Goal: Transaction & Acquisition: Subscribe to service/newsletter

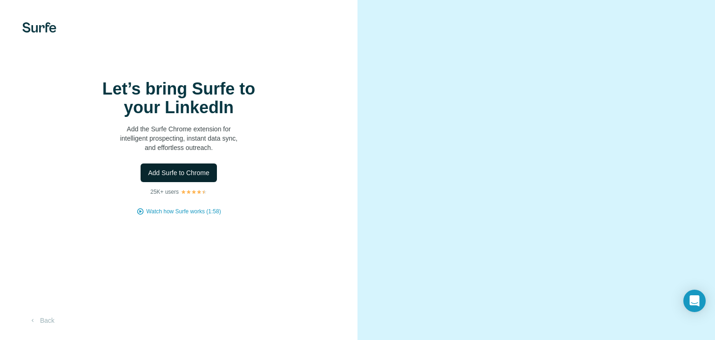
click at [191, 177] on span "Add Surfe to Chrome" at bounding box center [178, 172] width 61 height 9
click at [180, 182] on button "Add Surfe to Chrome" at bounding box center [179, 172] width 76 height 19
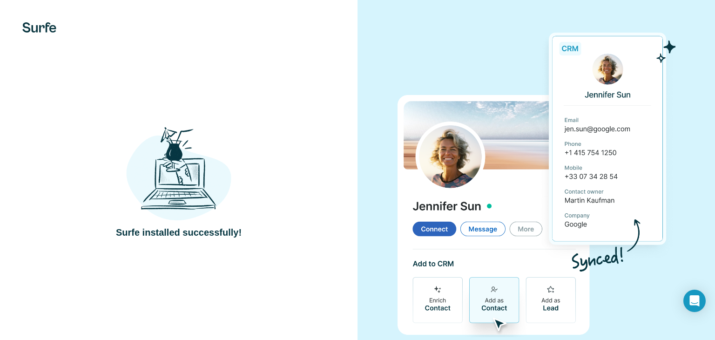
click at [336, 140] on div "Surfe installed successfully!" at bounding box center [179, 182] width 320 height 114
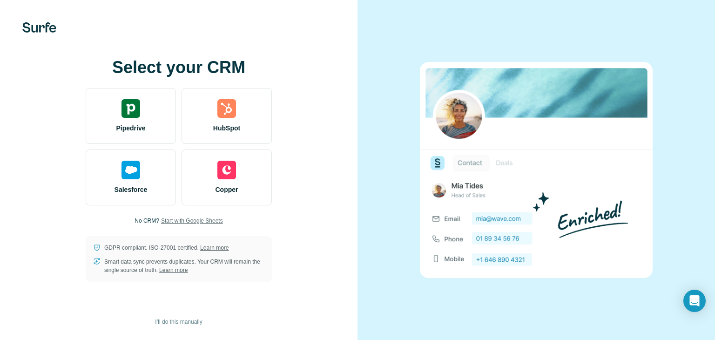
click at [172, 222] on span "Start with Google Sheets" at bounding box center [192, 220] width 62 height 8
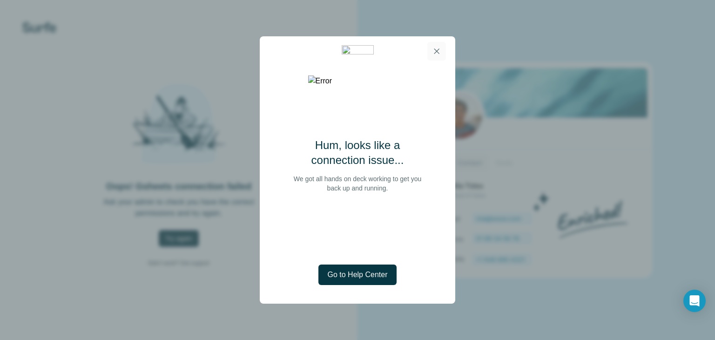
click at [436, 54] on icon "button" at bounding box center [436, 51] width 9 height 9
